Goal: Task Accomplishment & Management: Use online tool/utility

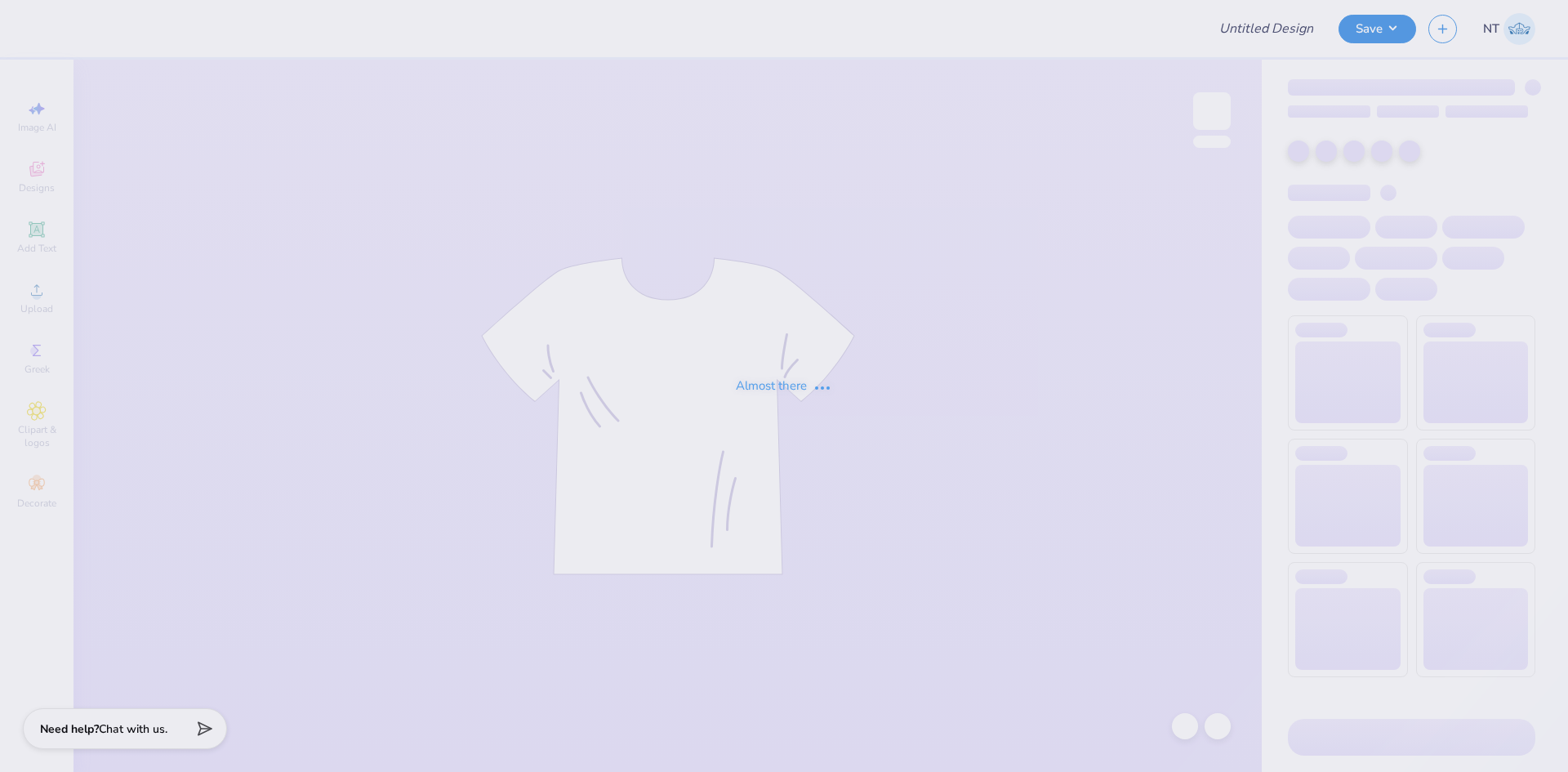
type input "[PERSON_NAME] : [PERSON_NAME][GEOGRAPHIC_DATA]"
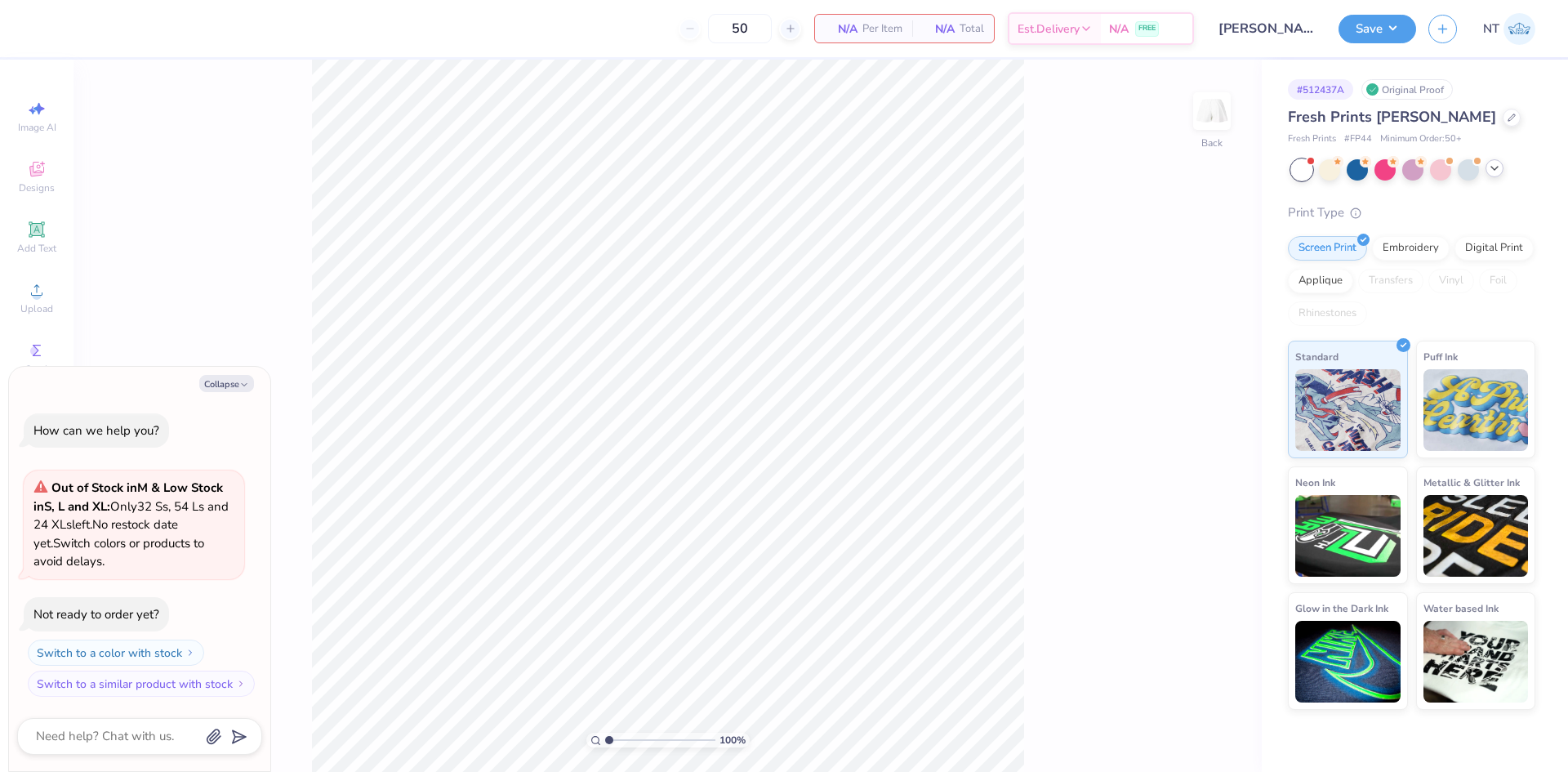
click at [1498, 171] on icon at bounding box center [1495, 169] width 13 height 13
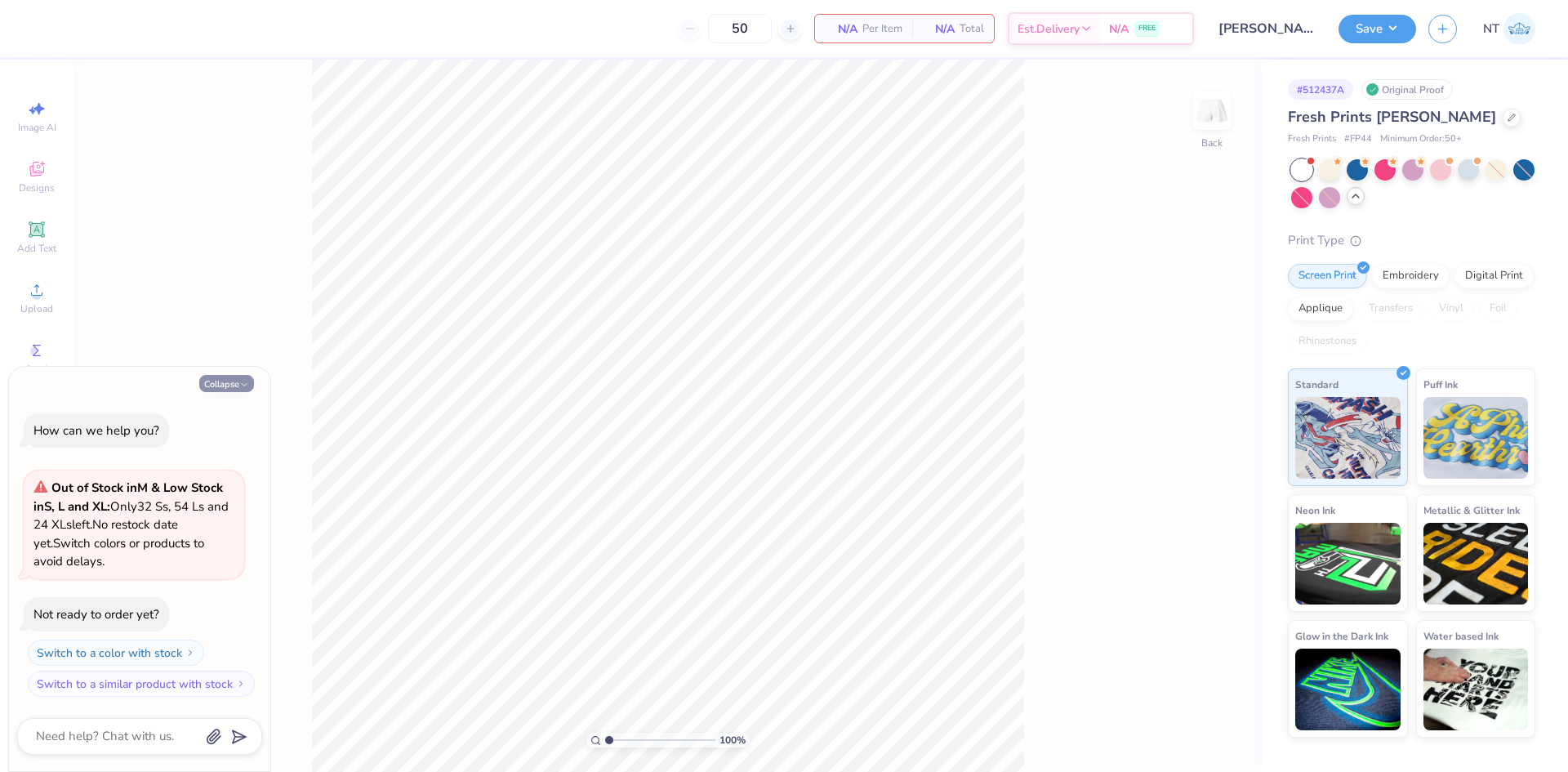
click at [218, 377] on button "Collapse" at bounding box center [226, 384] width 55 height 17
type textarea "x"
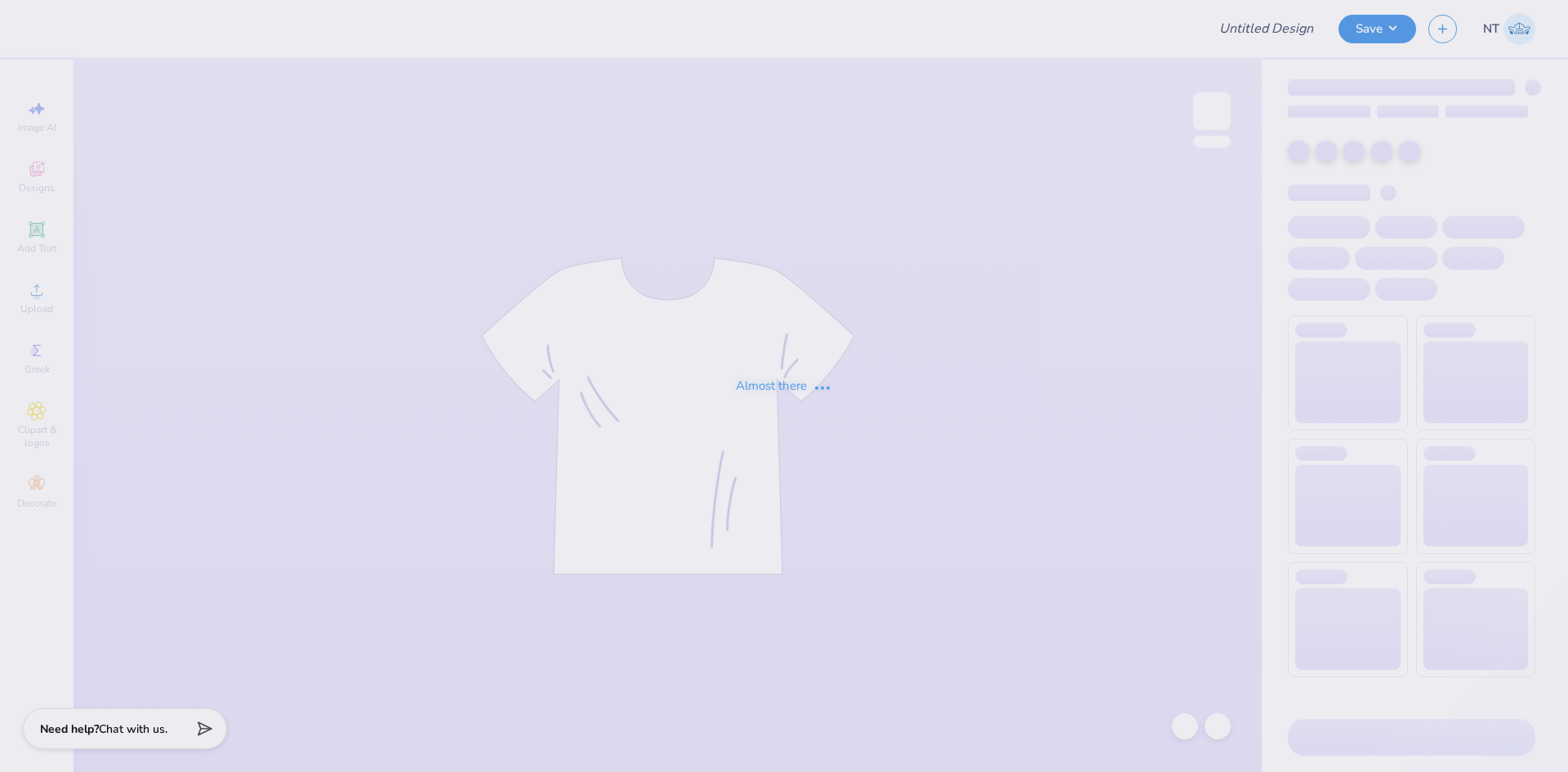
type input "Smokey and Smores"
